Goal: Transaction & Acquisition: Purchase product/service

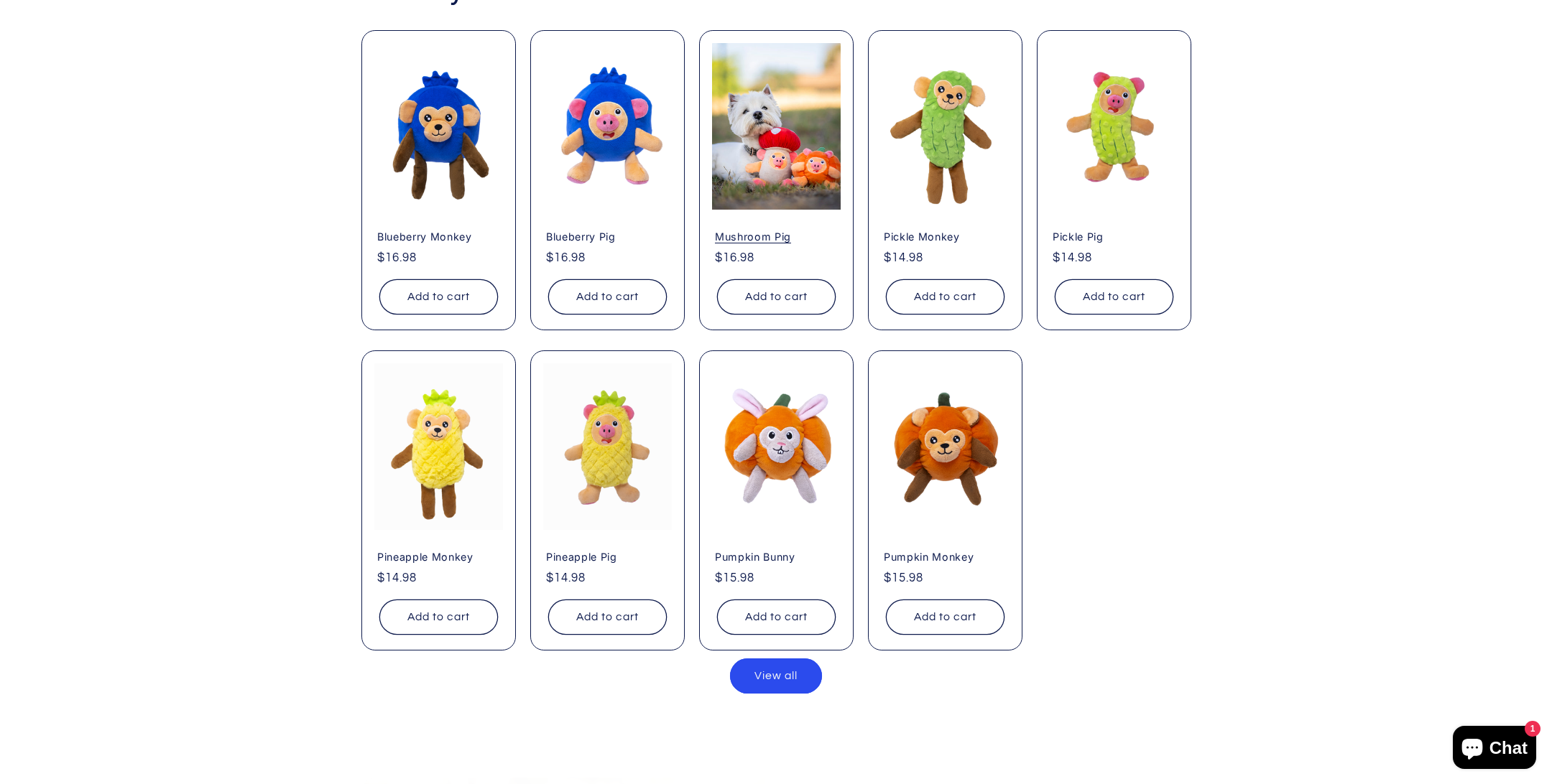
scroll to position [9, 1552]
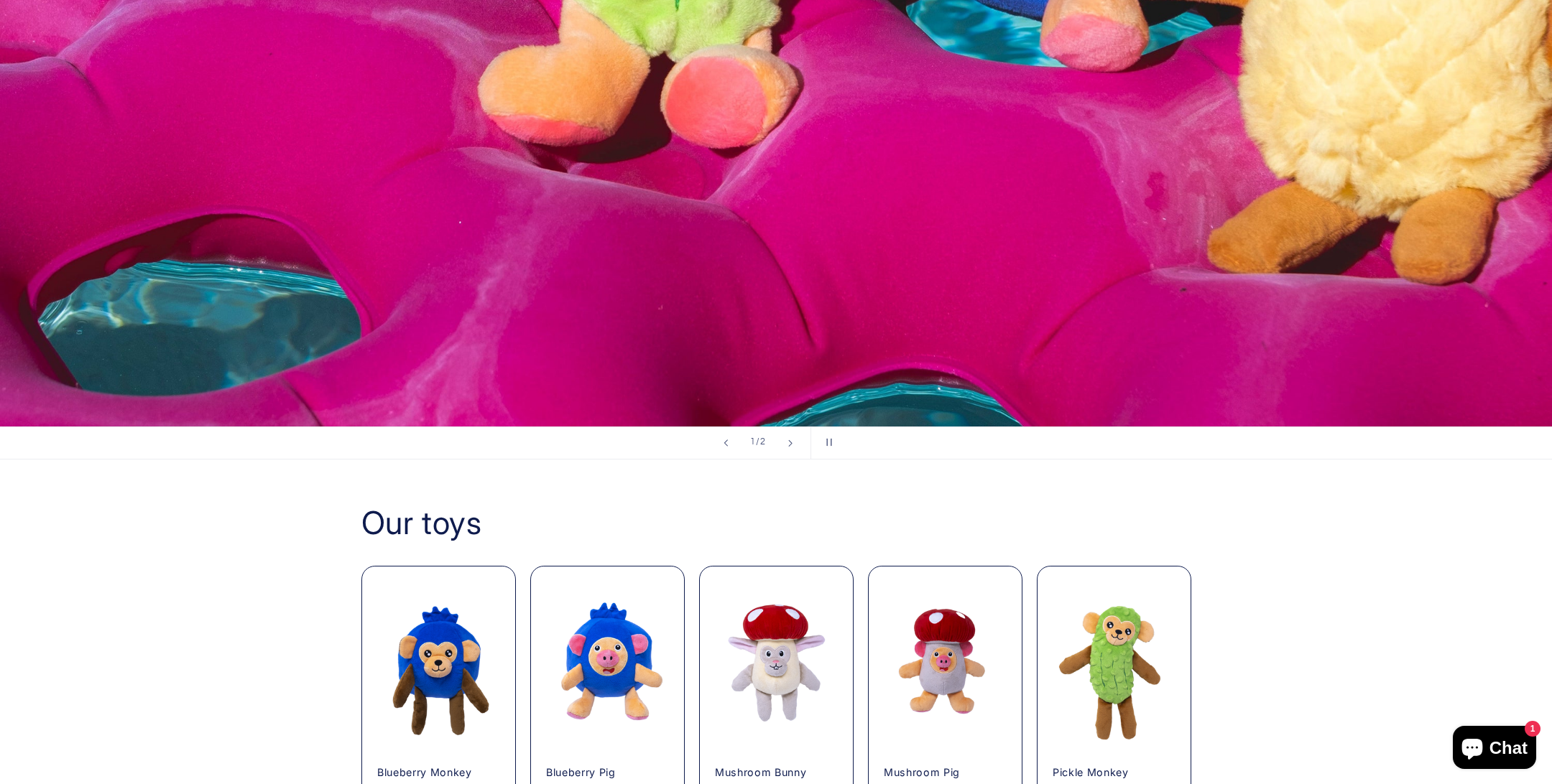
scroll to position [1028, 0]
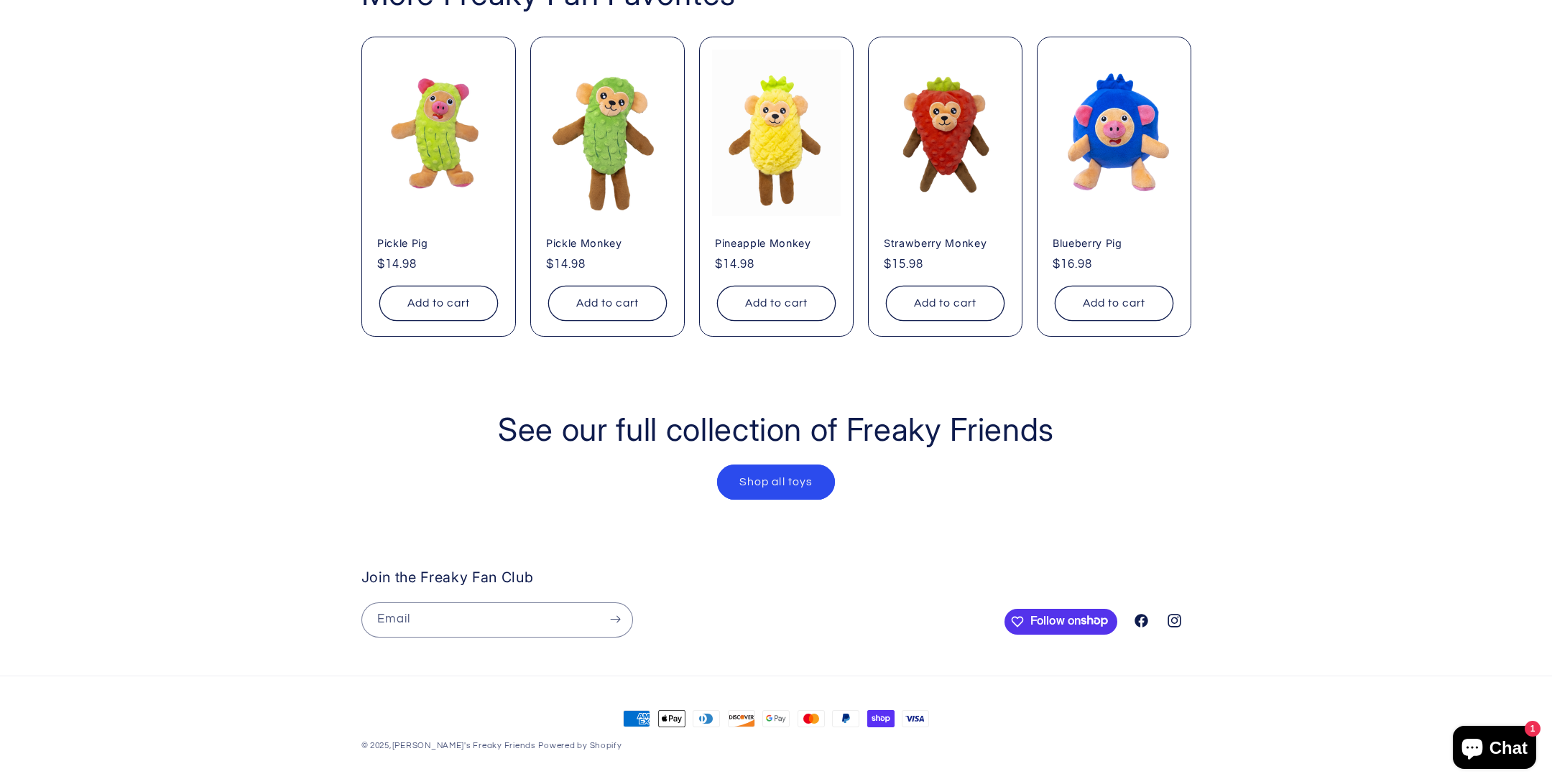
scroll to position [0, 1552]
click at [784, 466] on link "Shop all toys" at bounding box center [776, 482] width 118 height 36
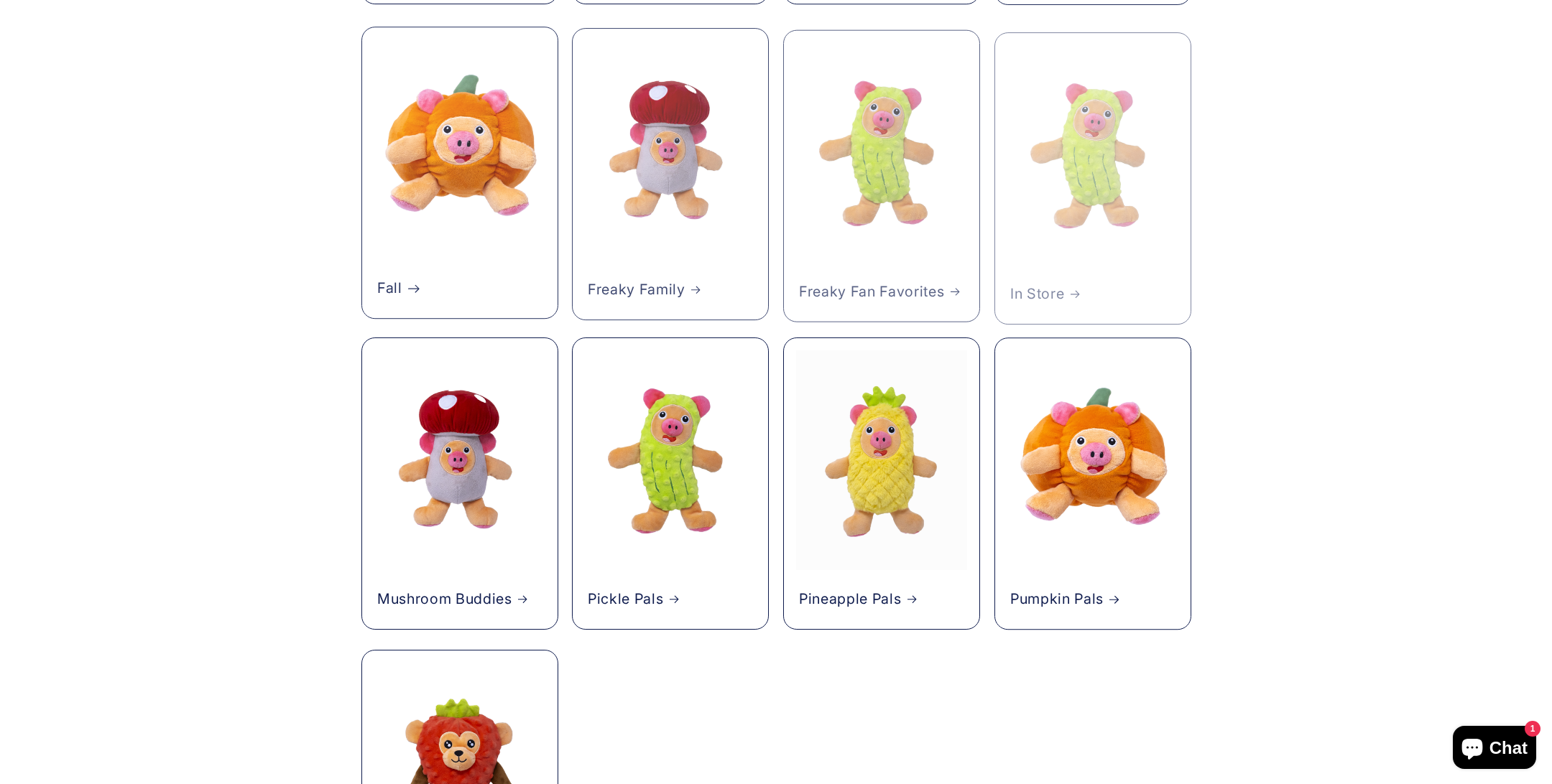
scroll to position [618, 0]
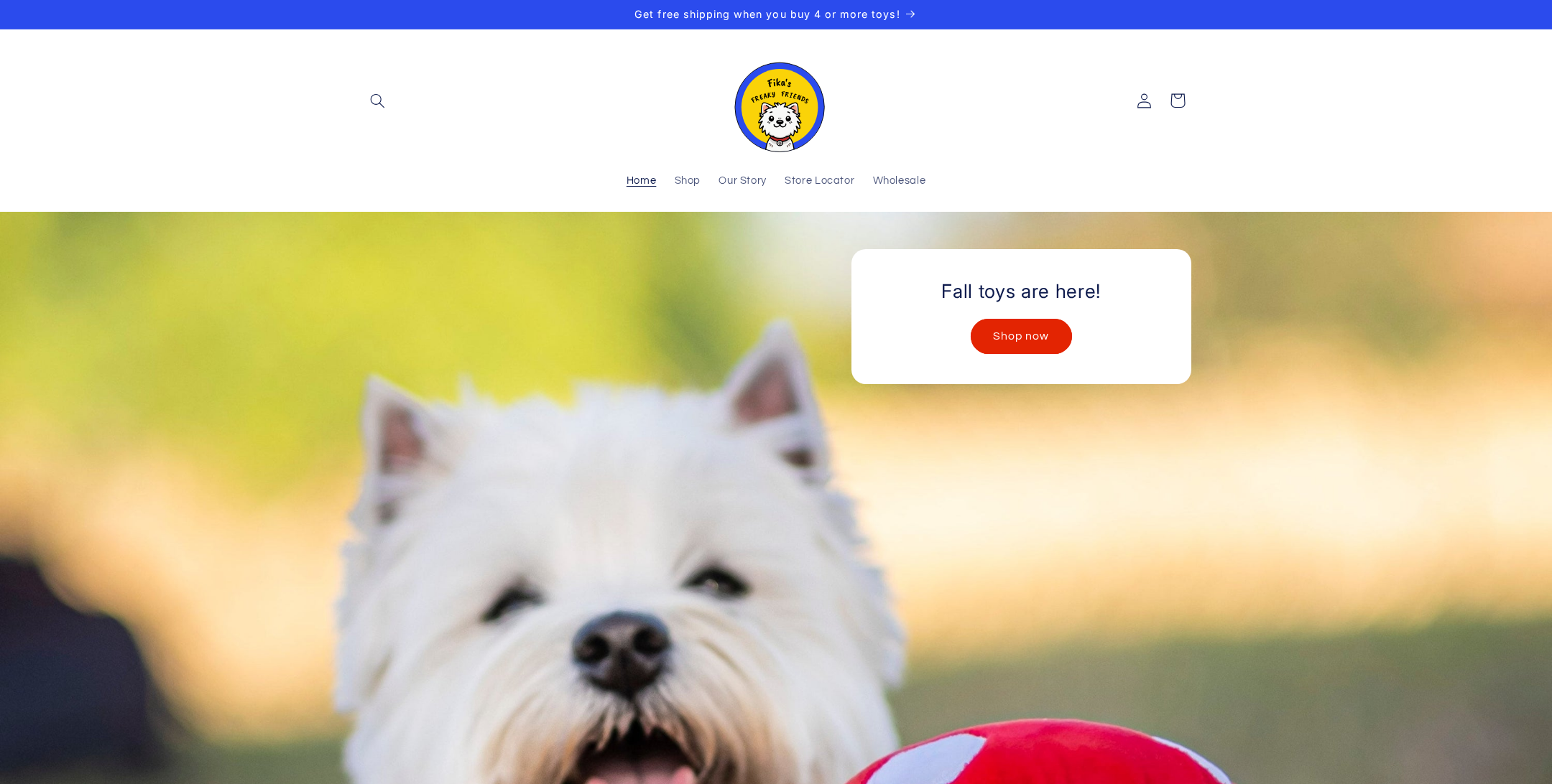
scroll to position [3083, 0]
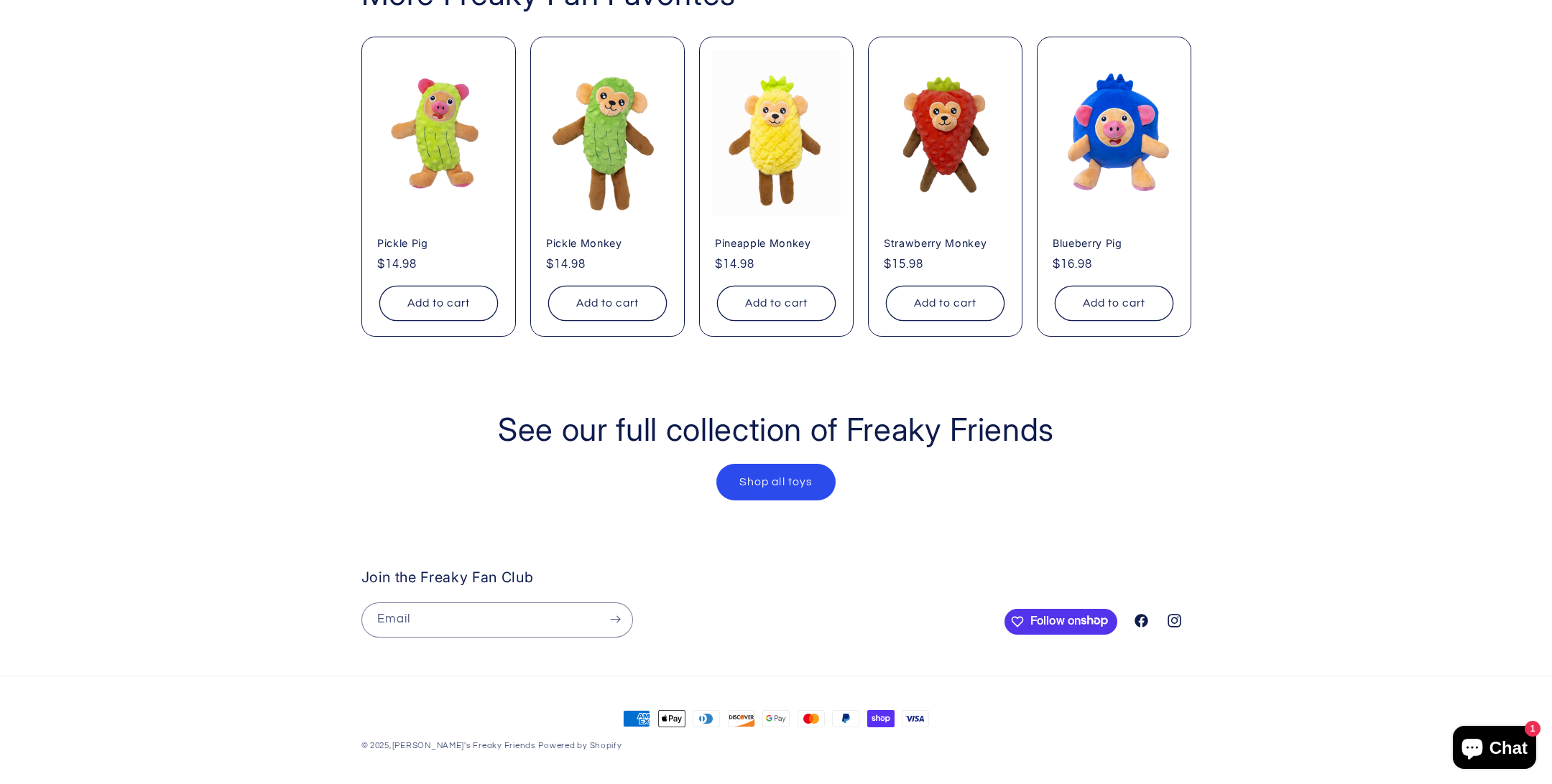
click at [780, 470] on link "Shop all toys" at bounding box center [776, 482] width 118 height 36
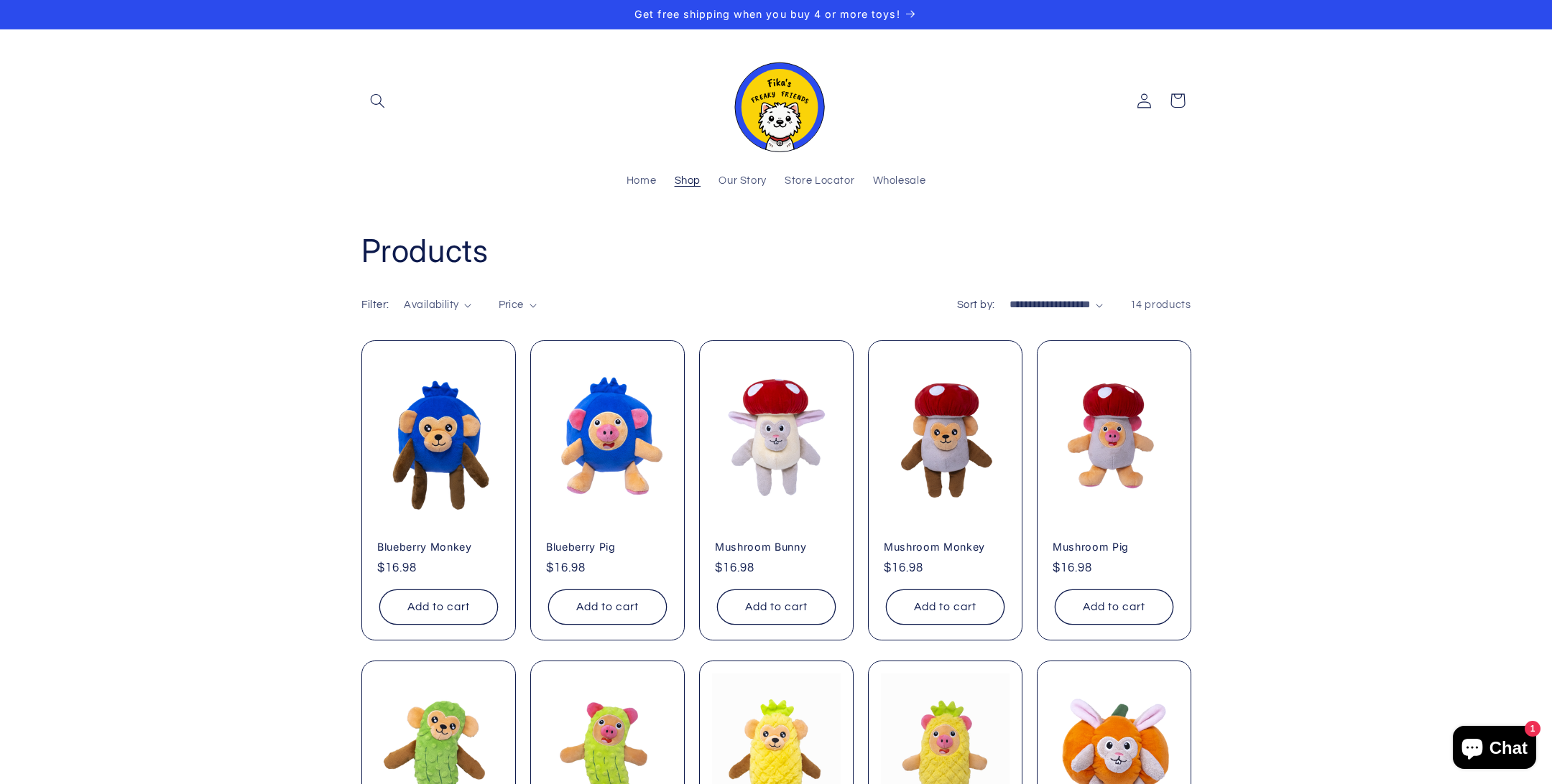
click at [1024, 309] on select "**********" at bounding box center [1056, 306] width 93 height 16
select select "**********"
click at [1009, 298] on select "**********" at bounding box center [1056, 306] width 93 height 16
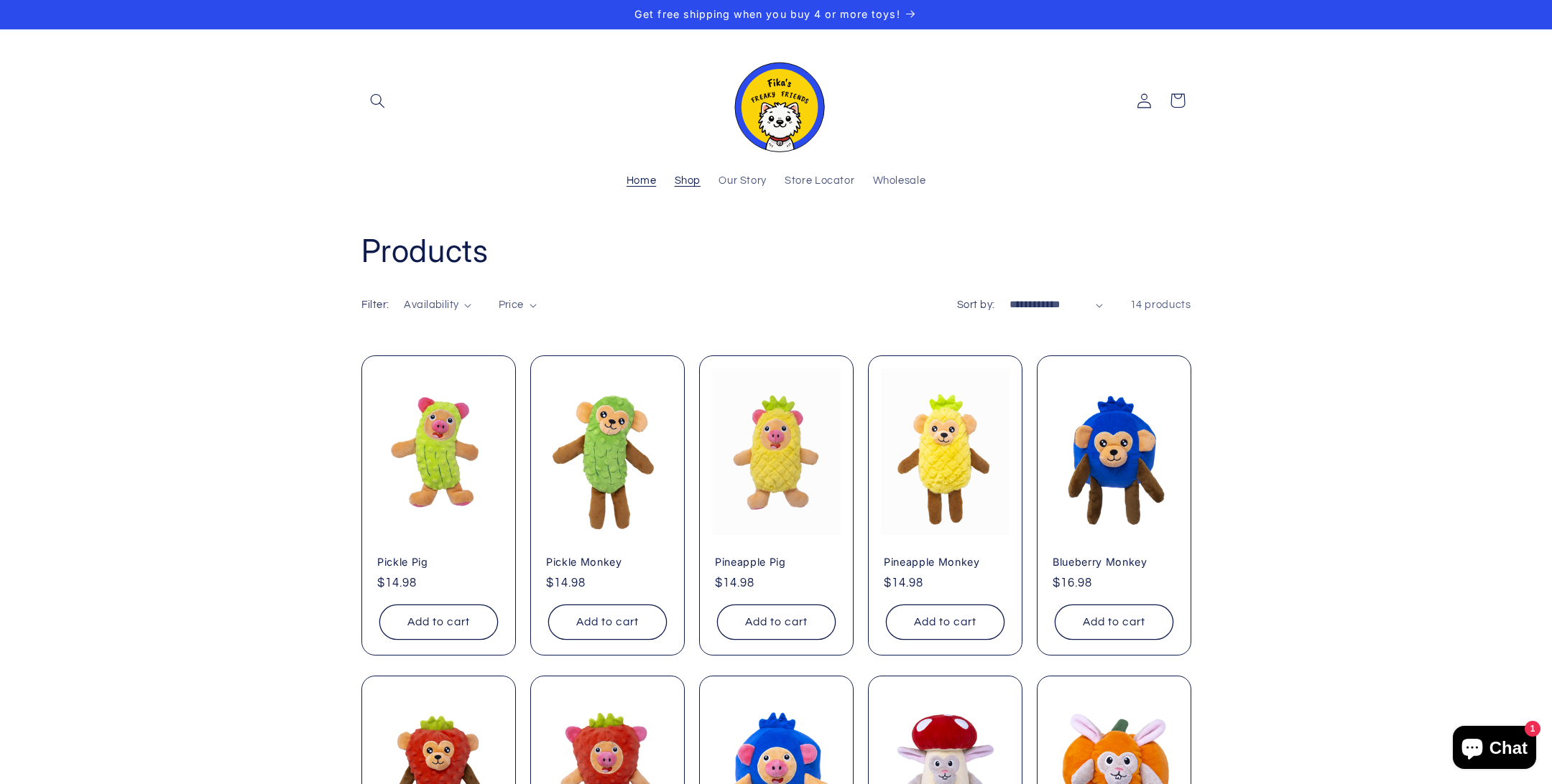
click at [642, 171] on link "Home" at bounding box center [641, 182] width 48 height 32
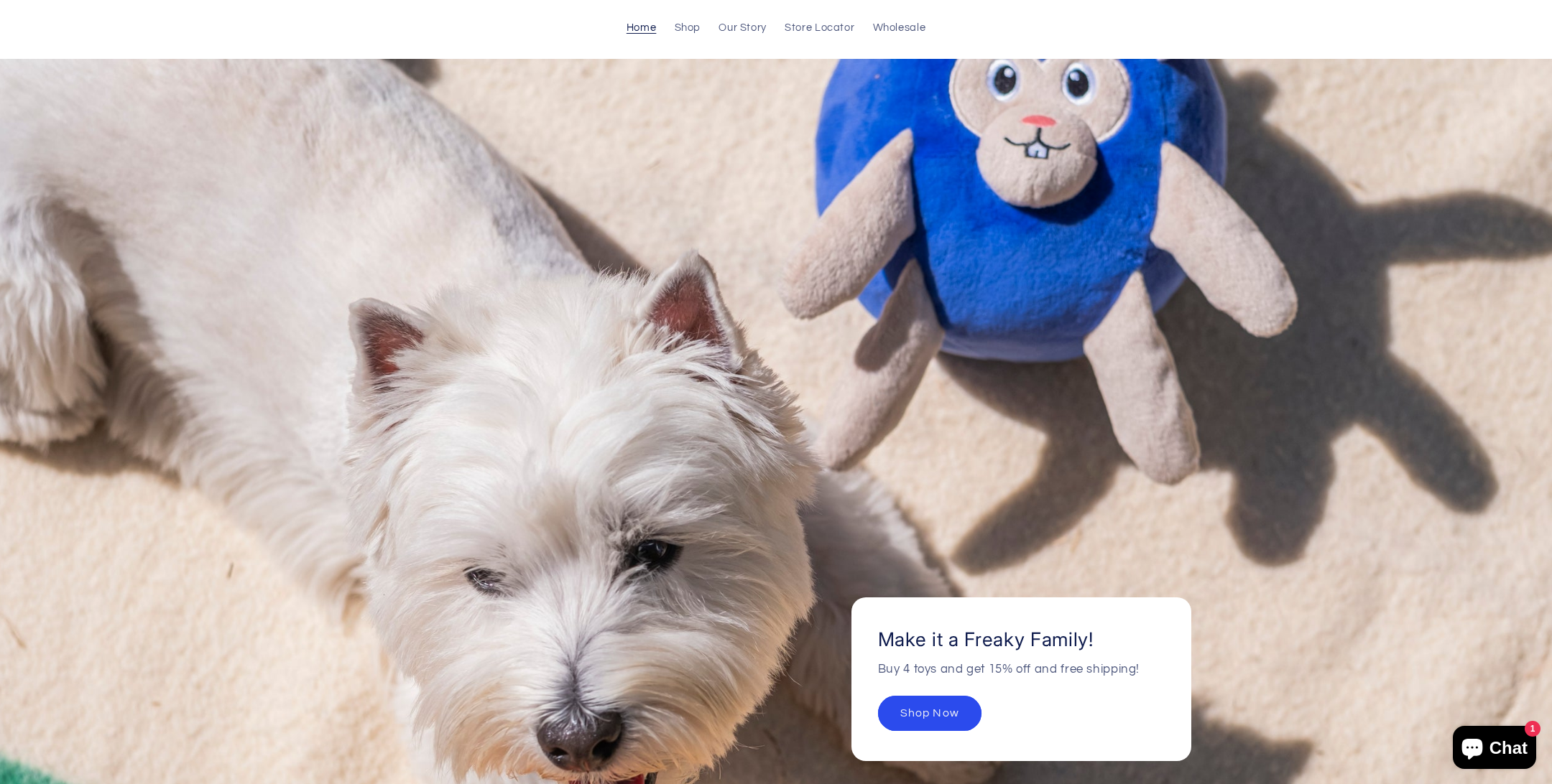
scroll to position [287, 0]
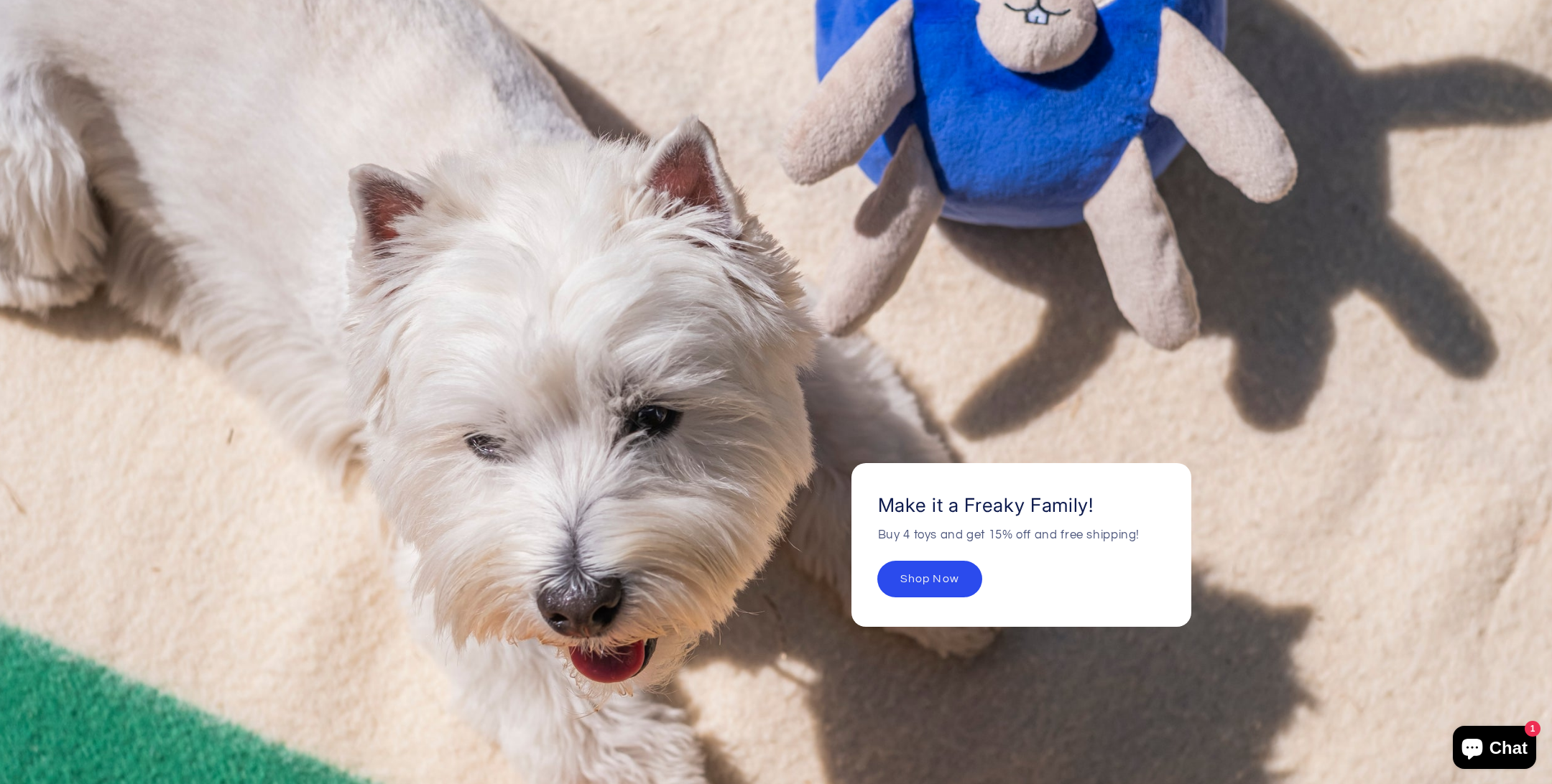
click at [960, 581] on link "Shop Now" at bounding box center [930, 579] width 103 height 36
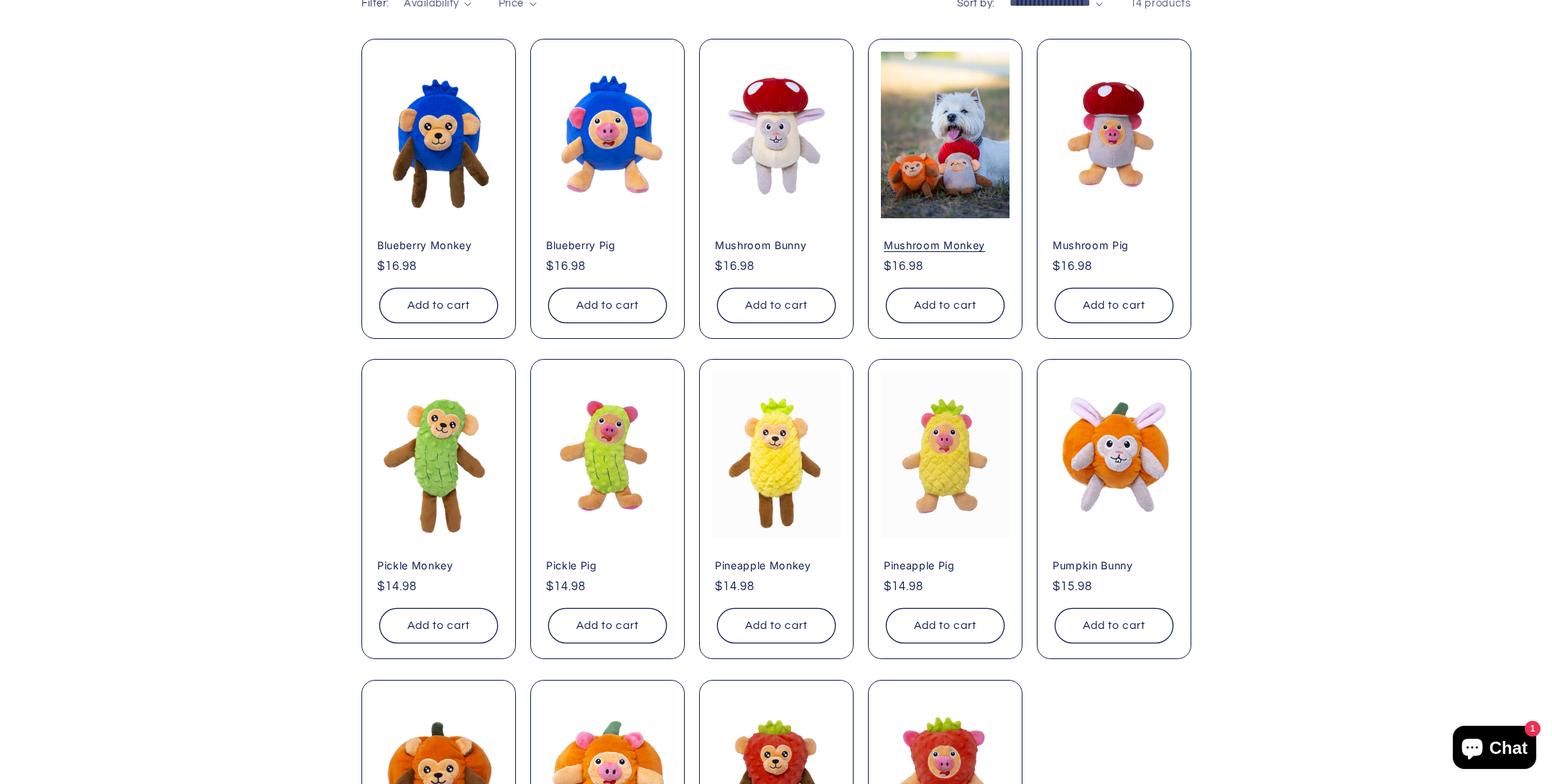
scroll to position [770, 0]
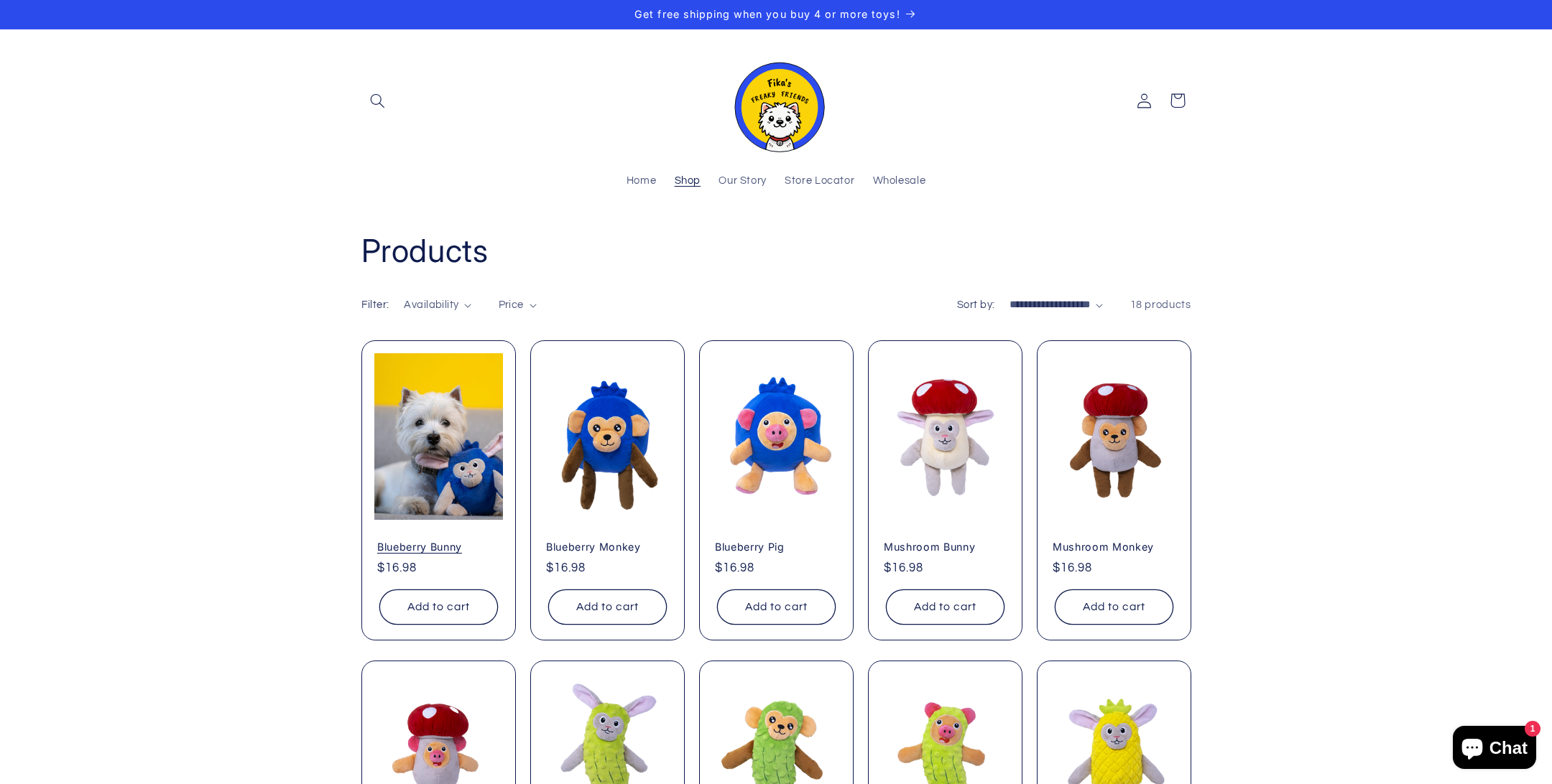
click at [464, 541] on link "Blueberry Bunny" at bounding box center [439, 547] width 123 height 13
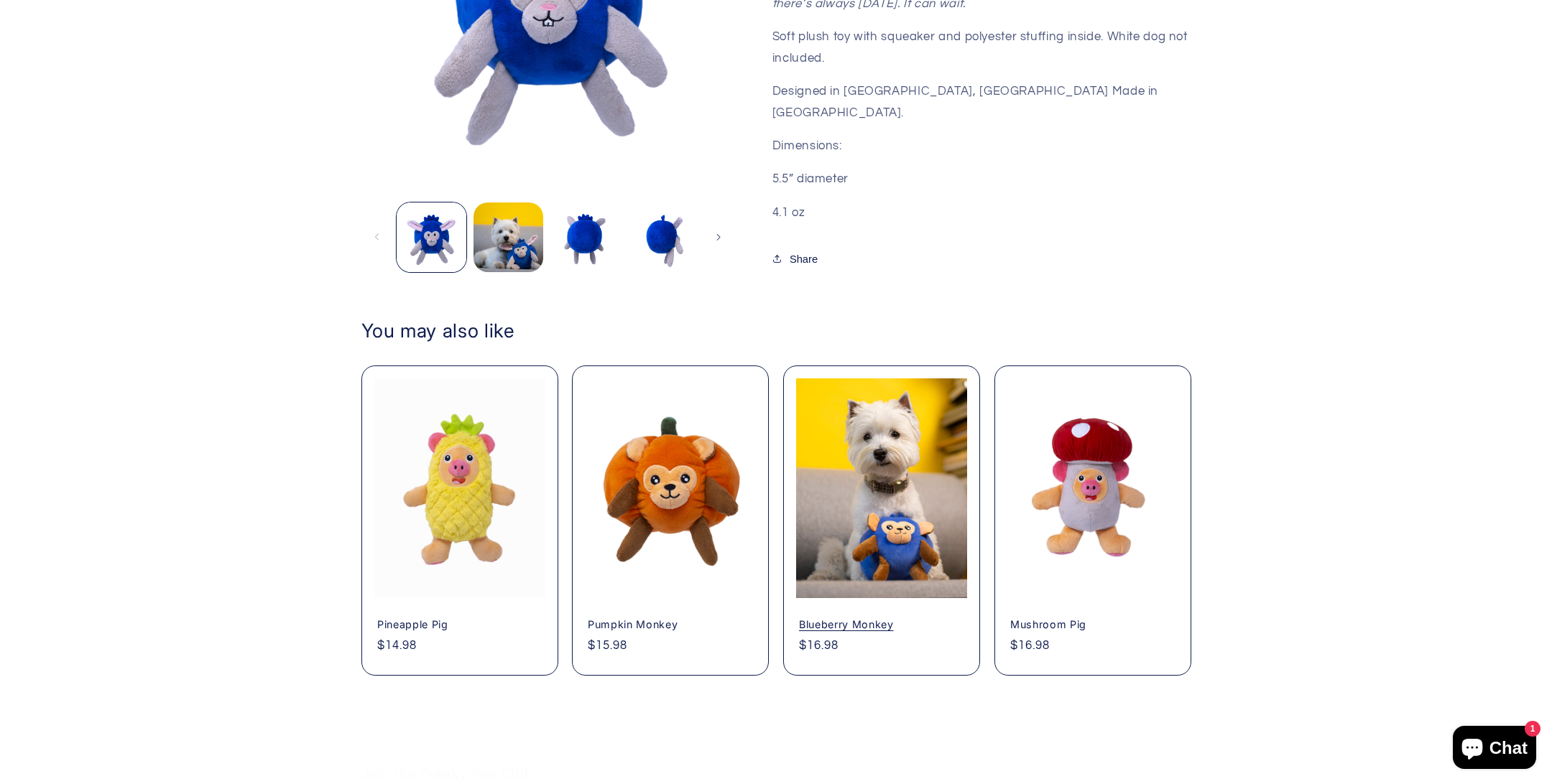
scroll to position [744, 0]
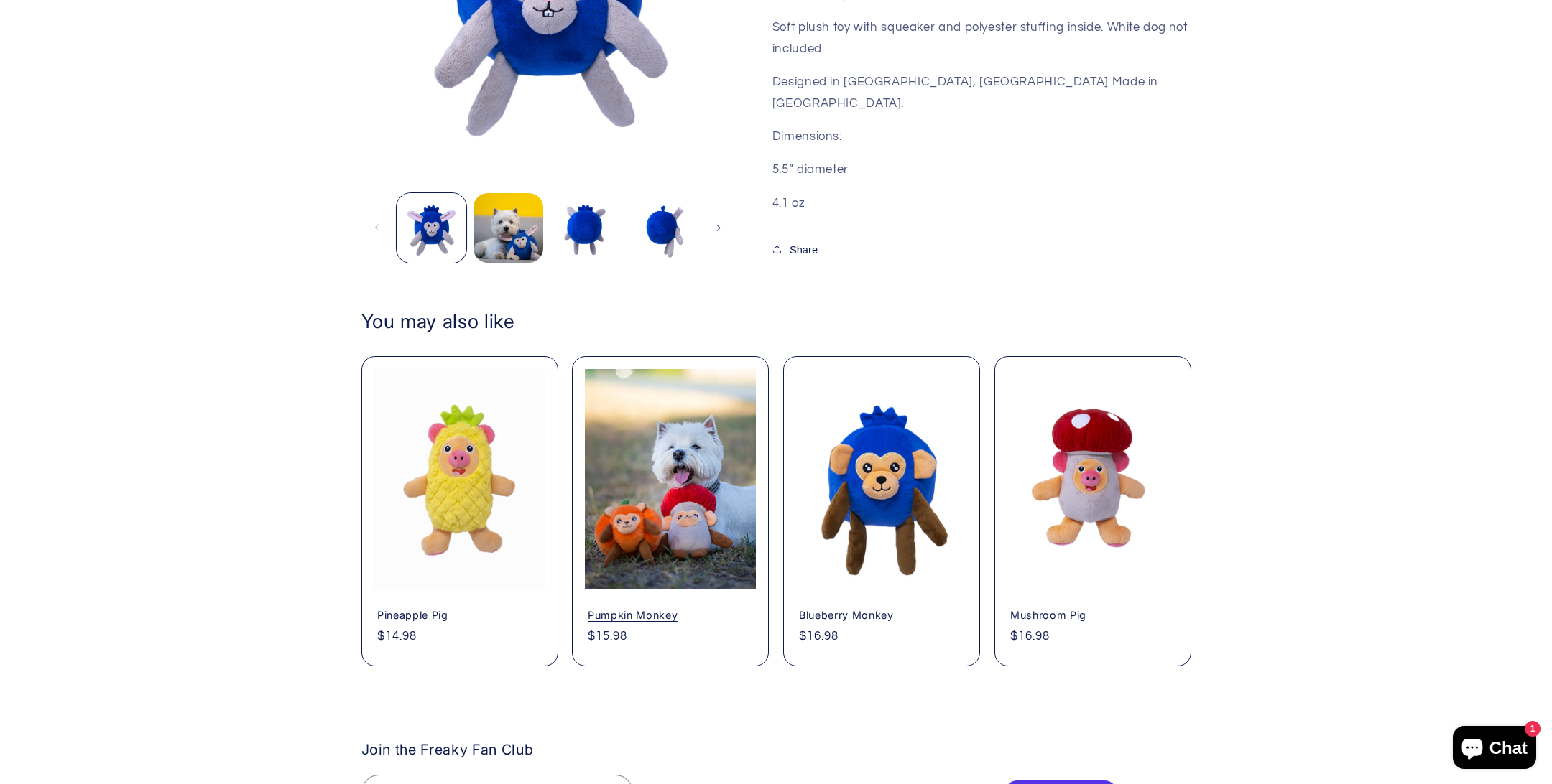
click at [706, 609] on link "Pumpkin Monkey" at bounding box center [670, 615] width 165 height 13
